Goal: Task Accomplishment & Management: Manage account settings

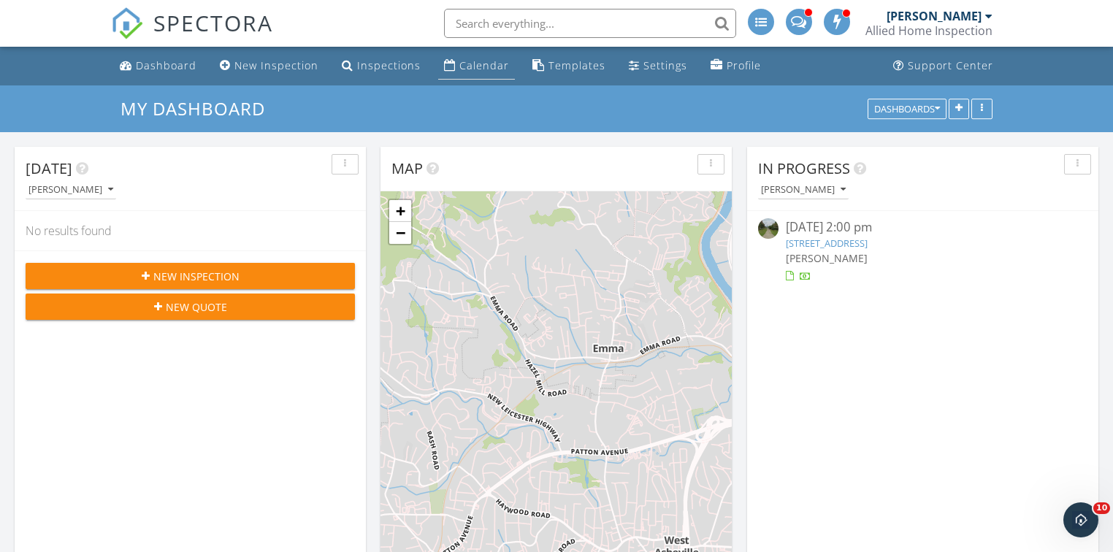
click at [475, 57] on link "Calendar" at bounding box center [476, 66] width 77 height 27
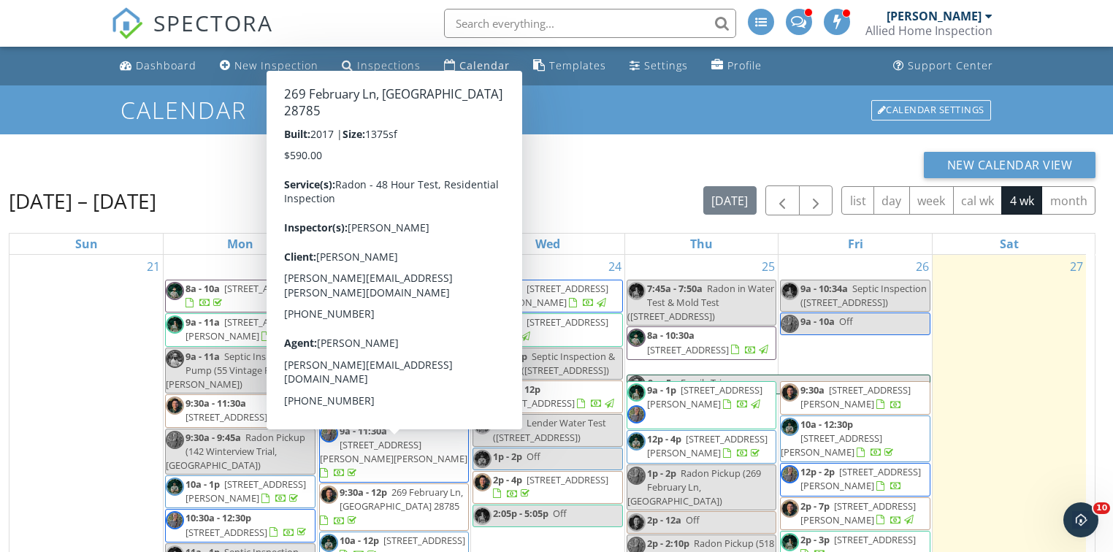
click at [634, 169] on div "New Calendar View" at bounding box center [552, 165] width 1086 height 26
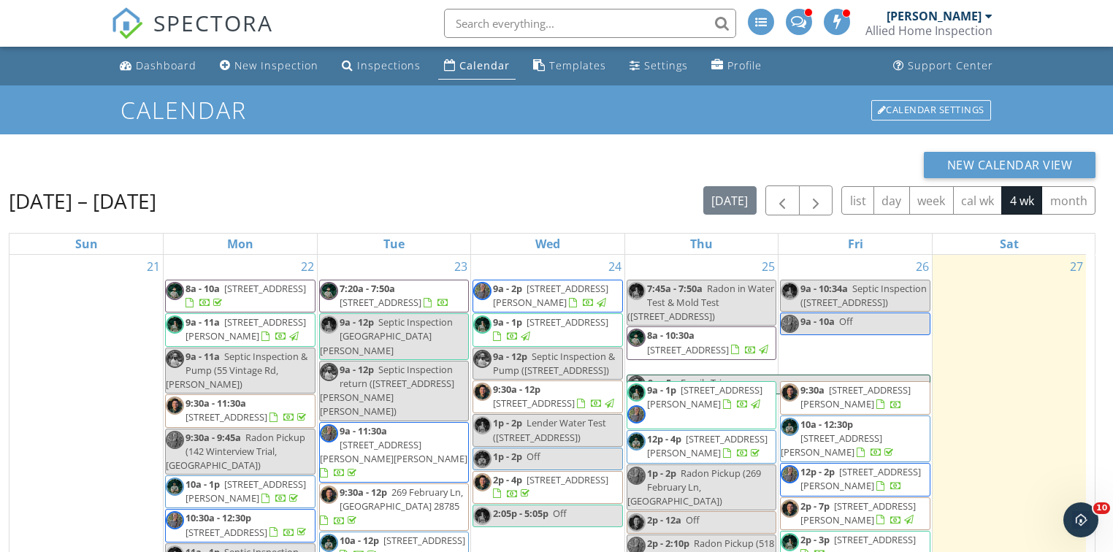
scroll to position [58, 0]
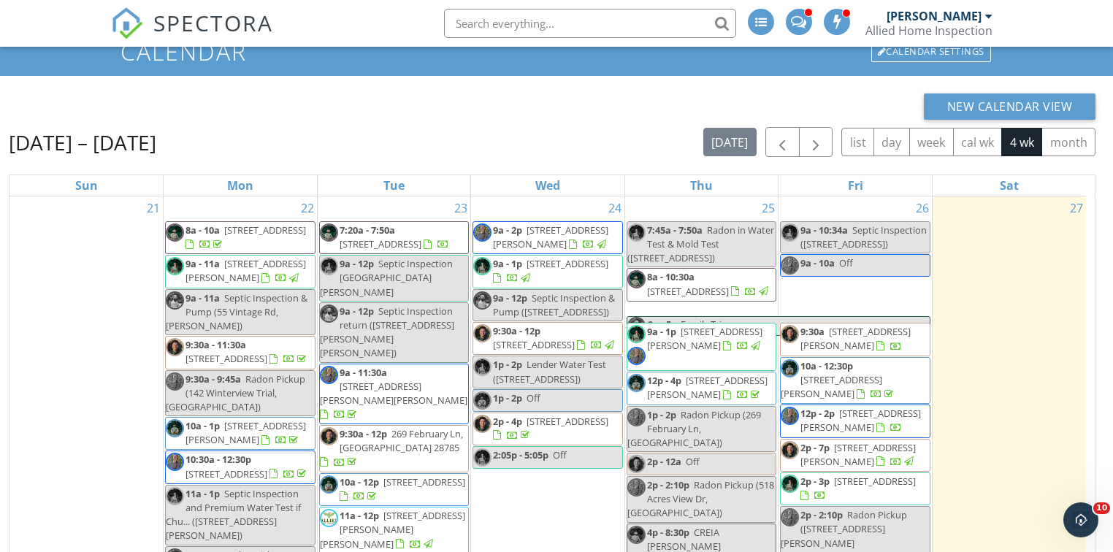
click at [575, 239] on span "632 Hidden Hills Dr , Rutherfordton 28139" at bounding box center [550, 236] width 115 height 27
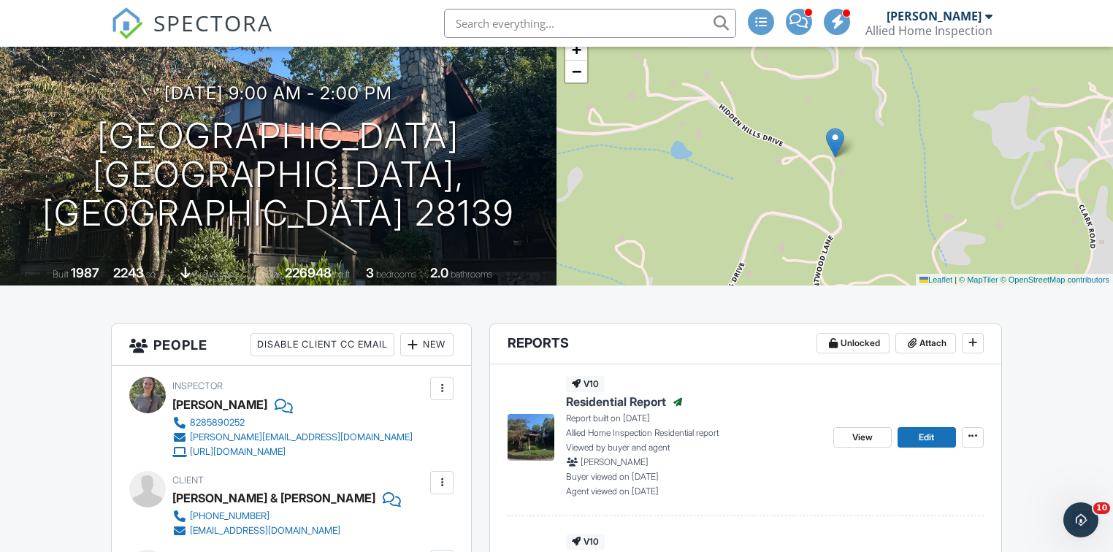
scroll to position [177, 0]
